Goal: Task Accomplishment & Management: Complete application form

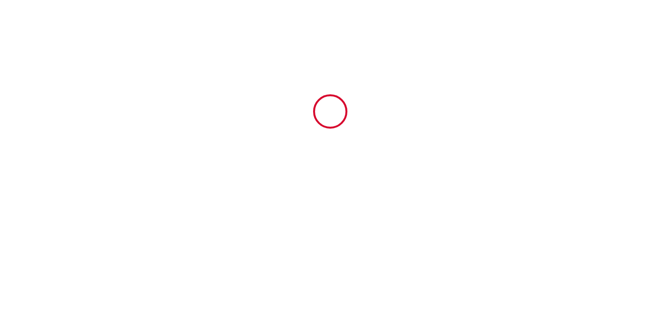
type input "6925412"
type input "Maison 80m²- plain pied - Gîte N°2"
type input "[STREET_ADDRESS]"
type input "39130"
type input "Marigny"
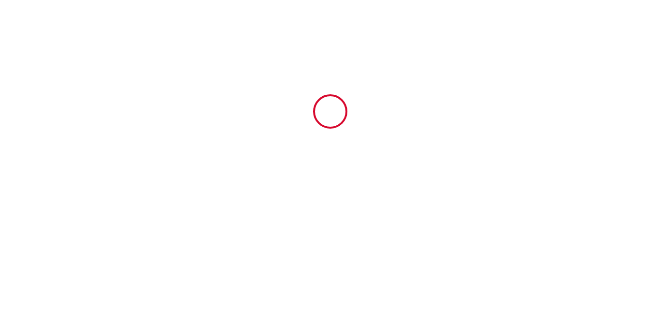
type input "[GEOGRAPHIC_DATA]"
type input "[DATE]"
type input "4"
type input "0"
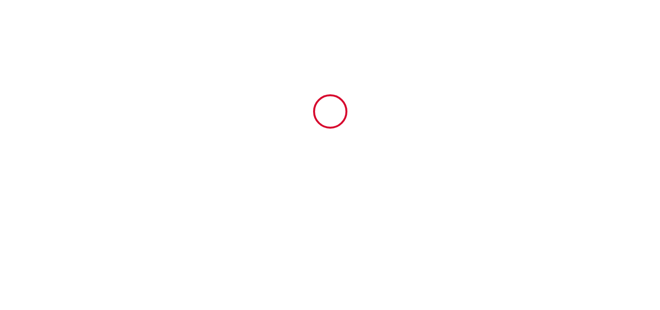
type input "200"
type input "671.96"
type input "Famille"
type input "Gicquaire"
type input "[STREET_ADDRESS]"
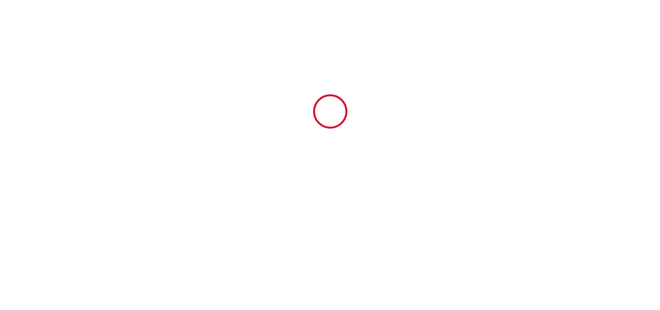
type input "39130"
type input "MARIGNY"
type input "[GEOGRAPHIC_DATA]"
type input "[EMAIL_ADDRESS][DOMAIN_NAME]"
type input "[PERSON_NAME]"
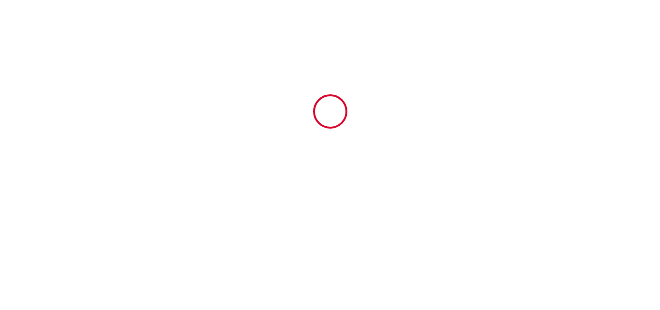
type input "GILLOT"
type input "[STREET_ADDRESS][PERSON_NAME]"
type input "59680"
type input "FERRIERE LA GRANDE"
type input "[EMAIL_ADDRESS][DOMAIN_NAME]"
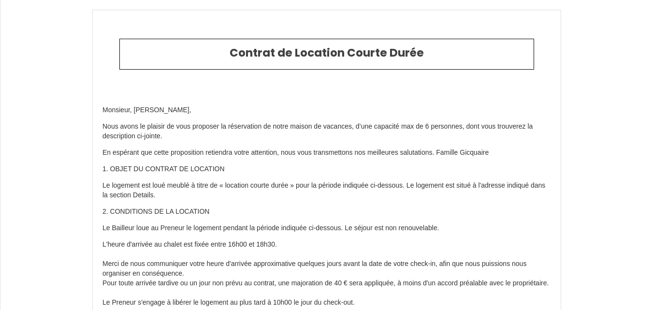
type input "[PHONE_NUMBER]"
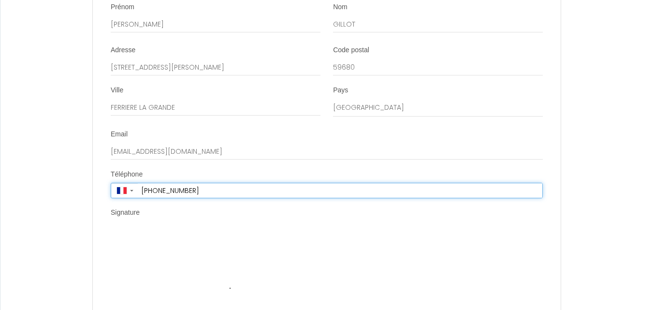
scroll to position [1789, 0]
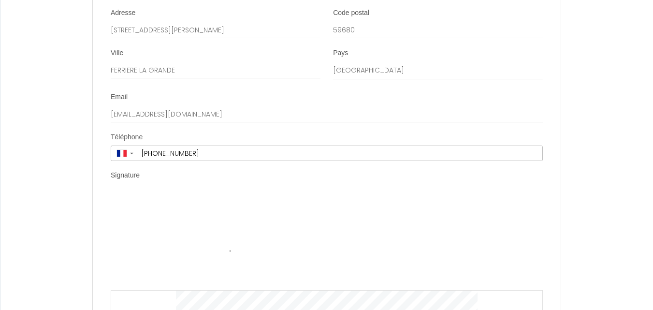
click at [145, 195] on div "Clear" at bounding box center [327, 290] width 432 height 194
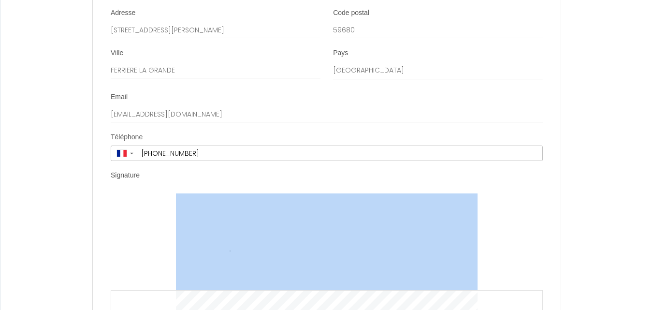
click at [145, 195] on div "Clear" at bounding box center [327, 290] width 432 height 194
click at [300, 225] on img at bounding box center [327, 241] width 302 height 97
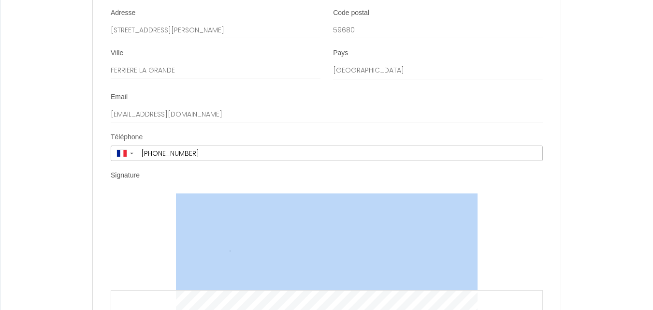
click at [300, 225] on img at bounding box center [327, 241] width 302 height 97
click at [137, 193] on div "Clear" at bounding box center [327, 290] width 432 height 194
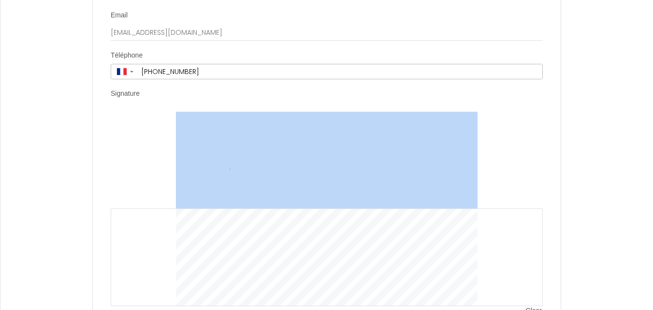
scroll to position [1938, 0]
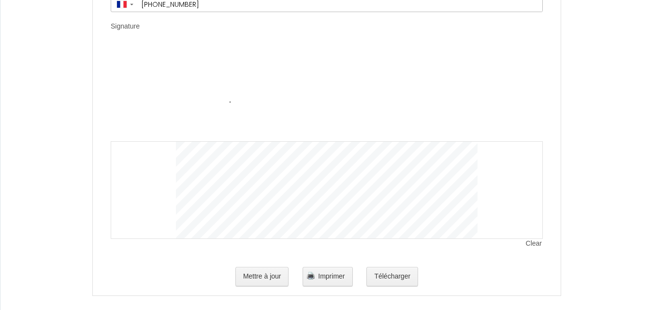
click at [532, 239] on span "Clear" at bounding box center [534, 244] width 17 height 10
click at [526, 239] on span "Clear" at bounding box center [534, 244] width 17 height 10
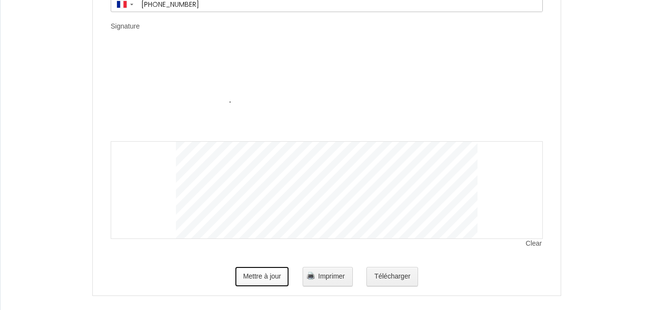
click at [259, 267] on button "Mettre à jour" at bounding box center [262, 276] width 54 height 19
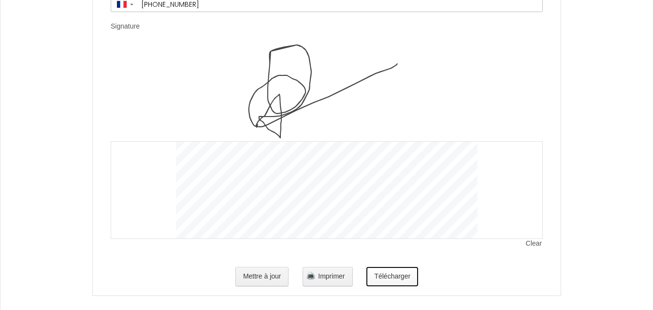
click at [397, 267] on button "Télécharger" at bounding box center [392, 276] width 52 height 19
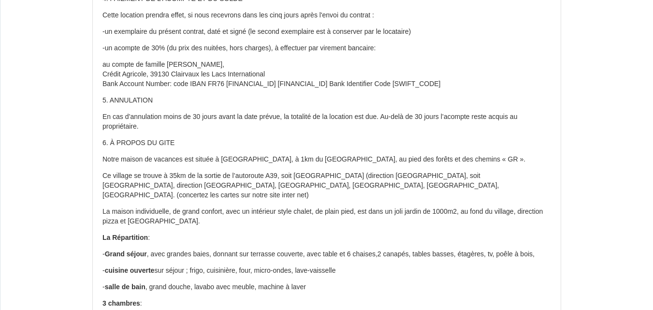
scroll to position [0, 0]
